Goal: Find specific page/section: Find specific page/section

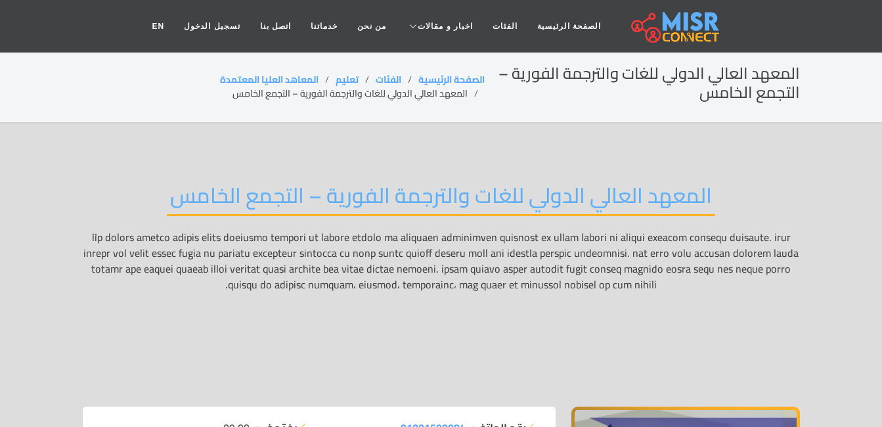
click at [350, 357] on p at bounding box center [441, 308] width 717 height 158
click at [462, 79] on link "الصفحة الرئيسية" at bounding box center [451, 79] width 66 height 17
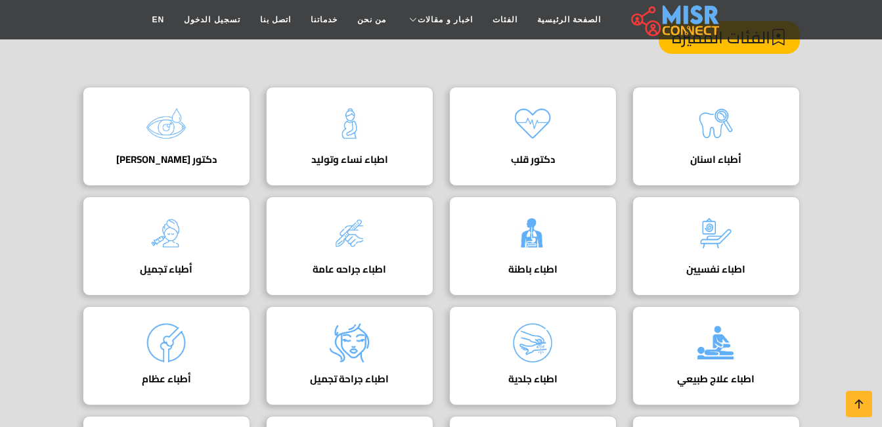
scroll to position [184, 0]
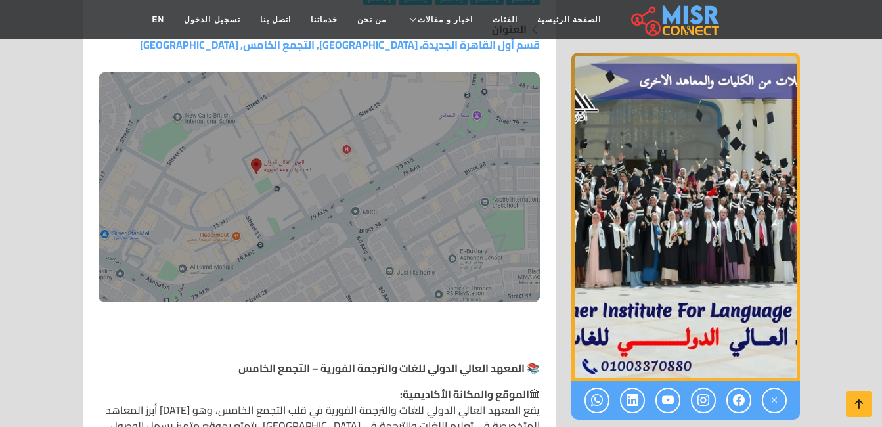
scroll to position [525, 0]
